Goal: Information Seeking & Learning: Learn about a topic

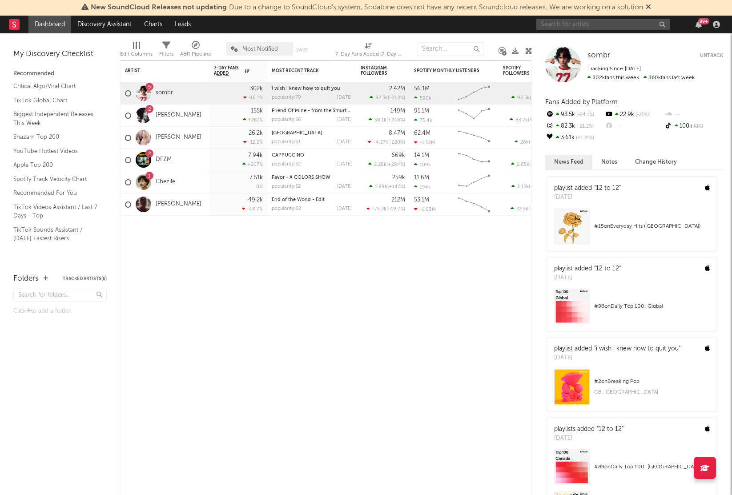
click at [558, 25] on input "text" at bounding box center [602, 24] width 133 height 11
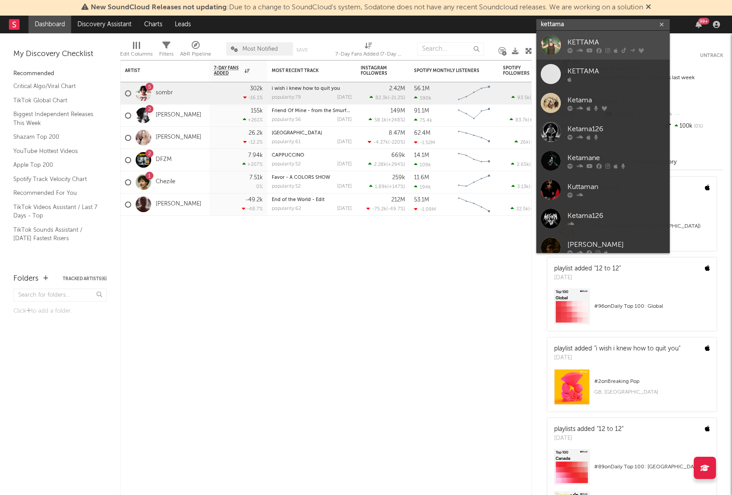
type input "kettama"
click at [584, 46] on div "KETTAMA" at bounding box center [616, 42] width 98 height 11
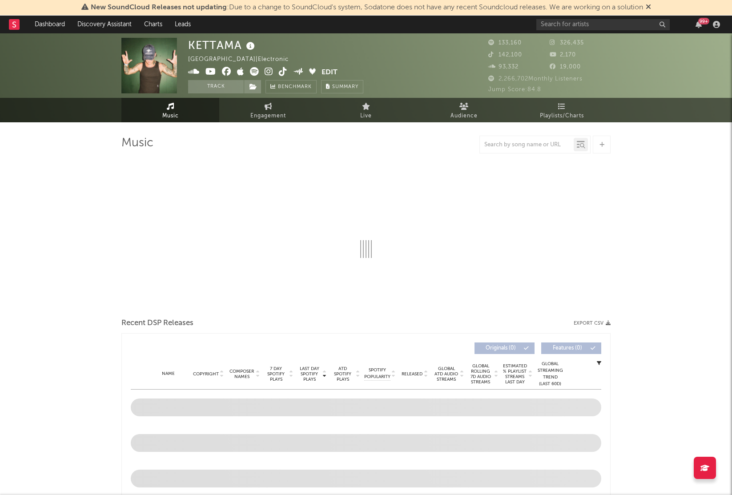
select select "6m"
